Goal: Find specific page/section

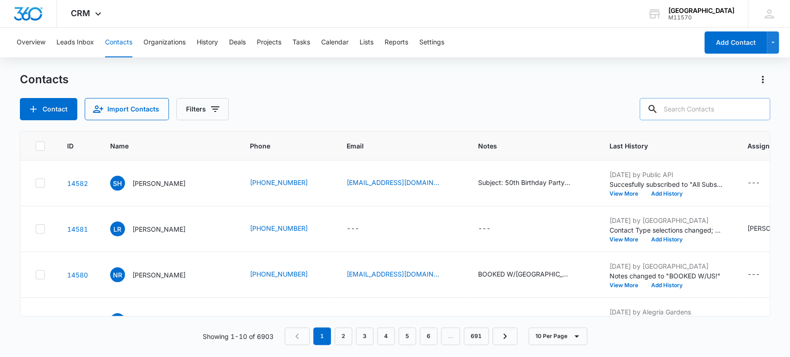
click at [688, 115] on input "text" at bounding box center [704, 109] width 130 height 22
type input "[PHONE_NUMBER]"
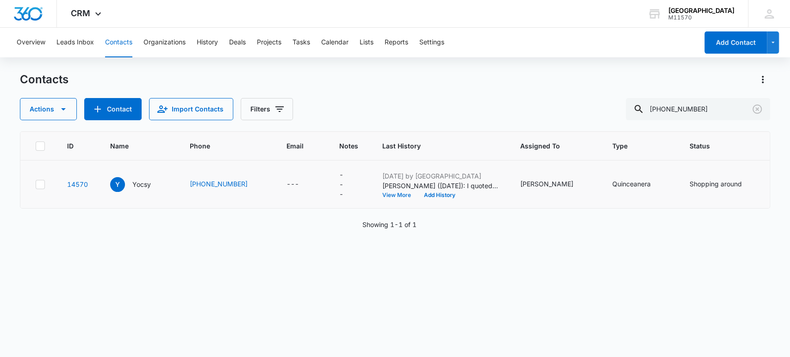
click at [399, 193] on button "View More" at bounding box center [399, 195] width 35 height 6
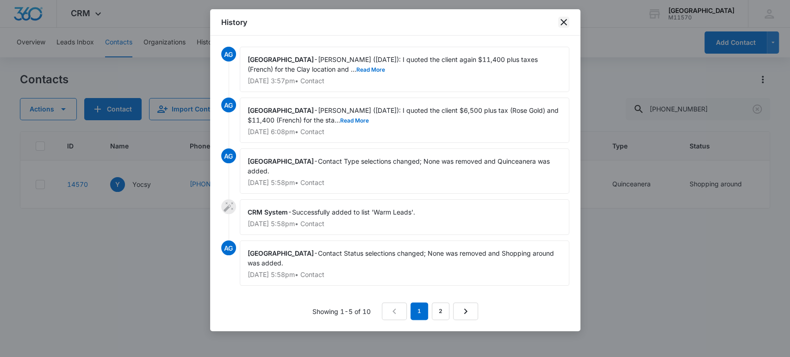
click at [563, 24] on icon "close" at bounding box center [563, 22] width 11 height 11
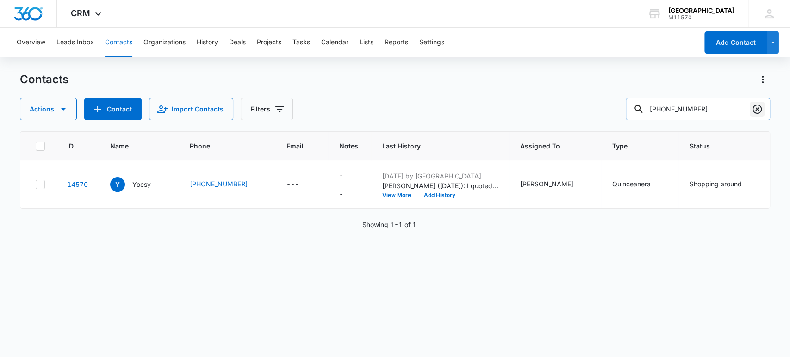
click at [757, 109] on icon "Clear" at bounding box center [756, 109] width 9 height 9
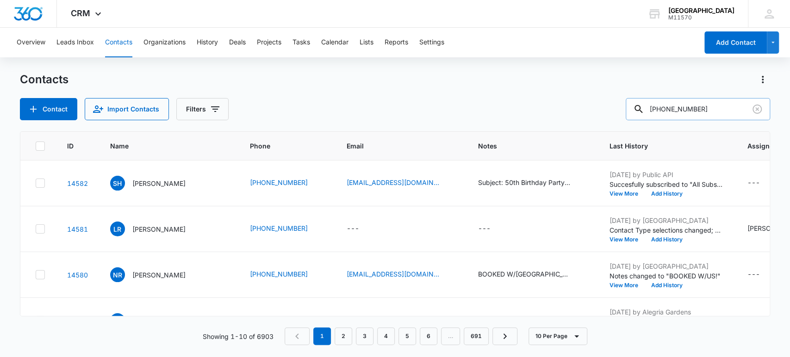
type input "[PHONE_NUMBER]"
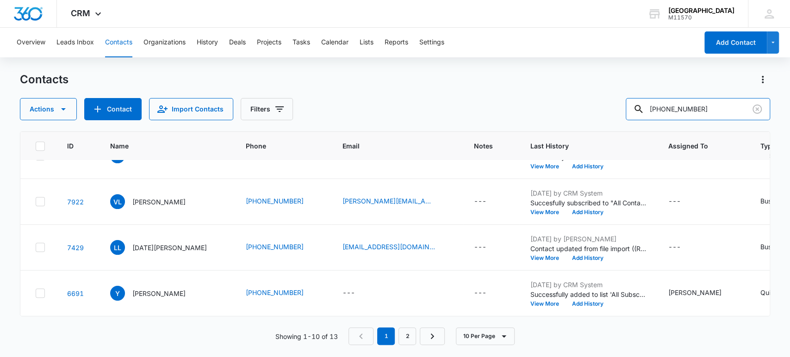
scroll to position [309, 0]
click at [412, 334] on link "2" at bounding box center [407, 337] width 18 height 18
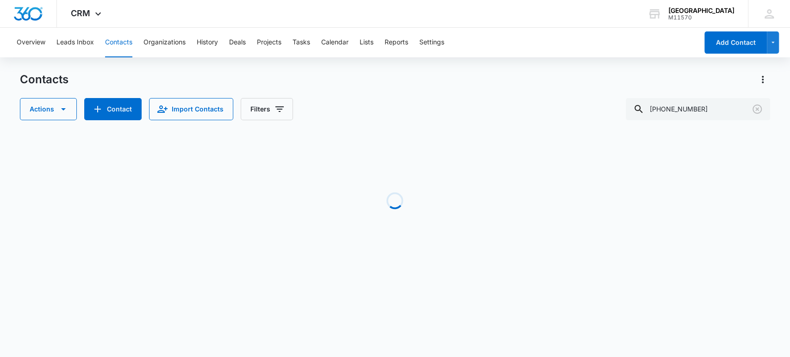
scroll to position [0, 0]
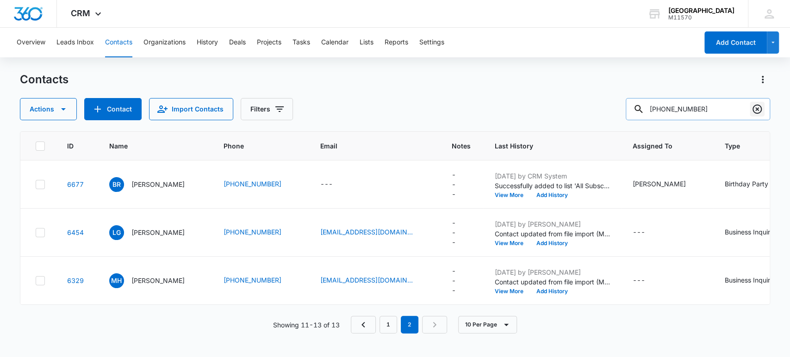
click at [756, 111] on icon "Clear" at bounding box center [756, 109] width 11 height 11
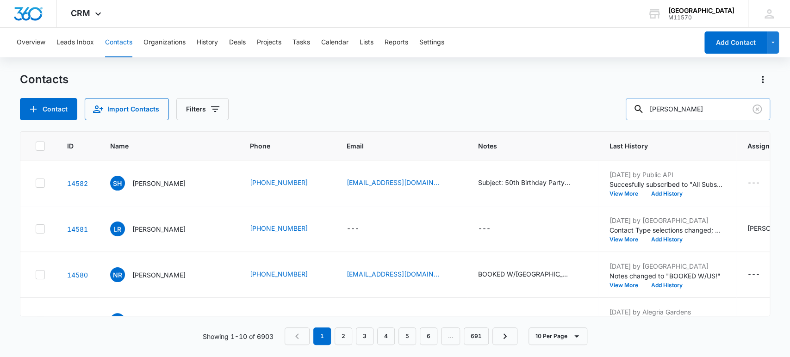
type input "[PERSON_NAME]"
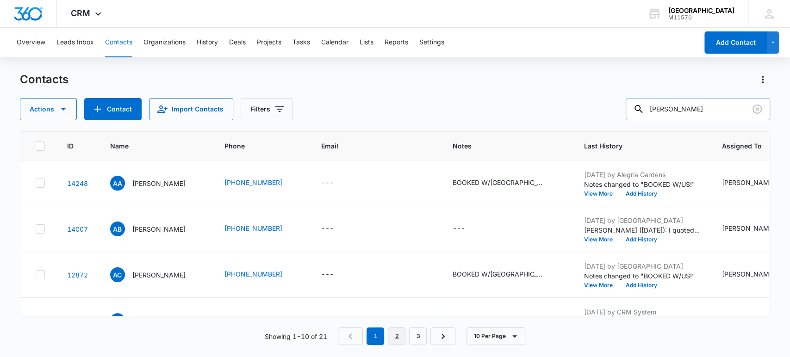
click at [399, 335] on link "2" at bounding box center [397, 337] width 18 height 18
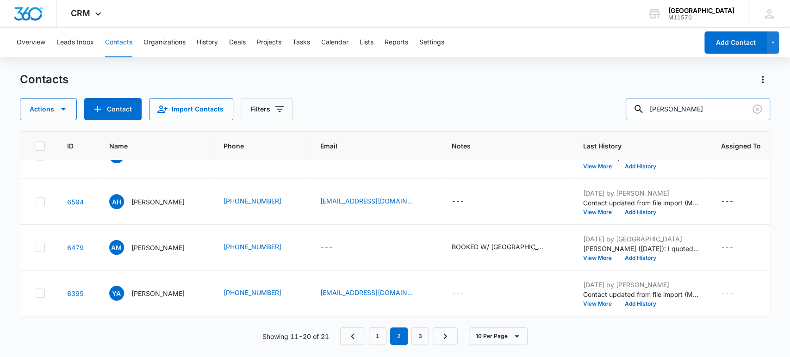
scroll to position [309, 0]
click at [425, 340] on link "3" at bounding box center [420, 337] width 18 height 18
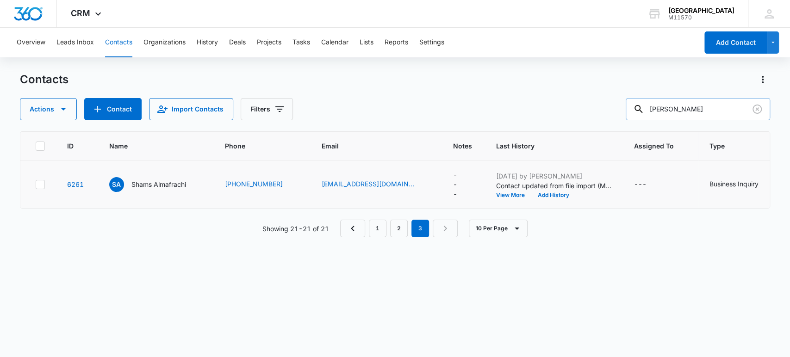
scroll to position [0, 0]
click at [755, 109] on icon "Clear" at bounding box center [756, 109] width 11 height 11
